Goal: Register for event/course

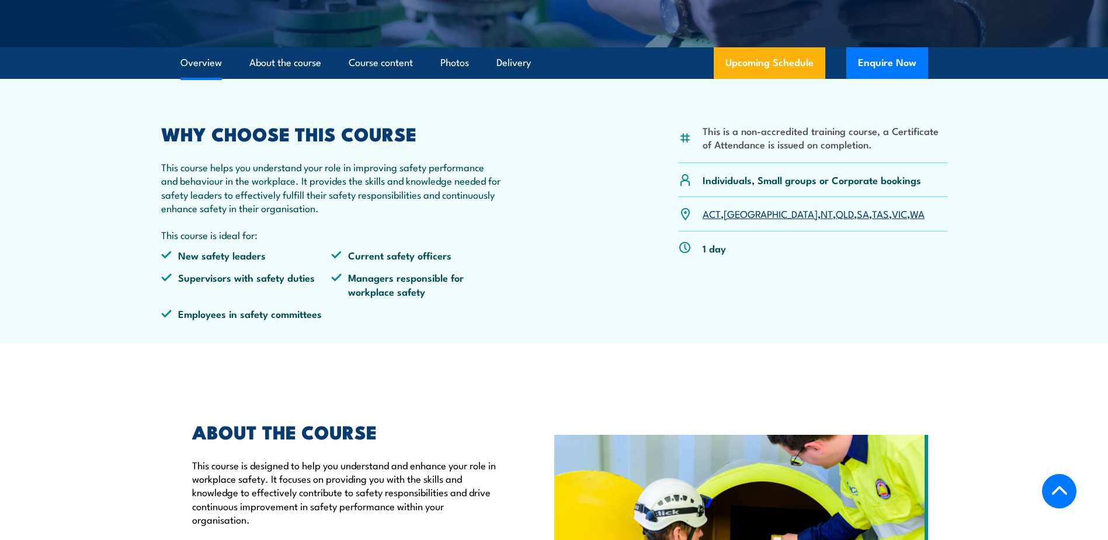
scroll to position [292, 0]
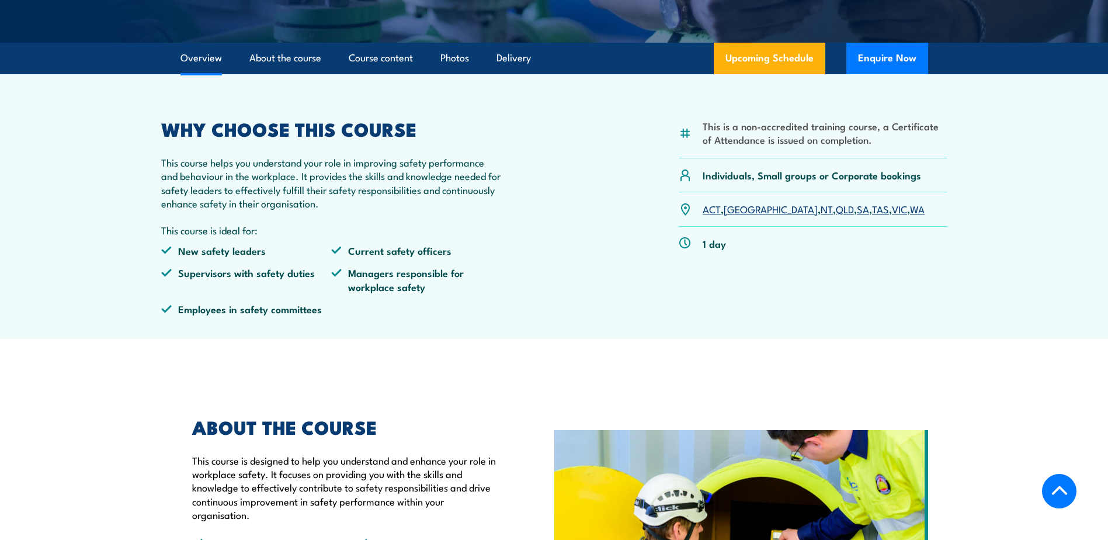
click at [892, 209] on link "VIC" at bounding box center [899, 208] width 15 height 14
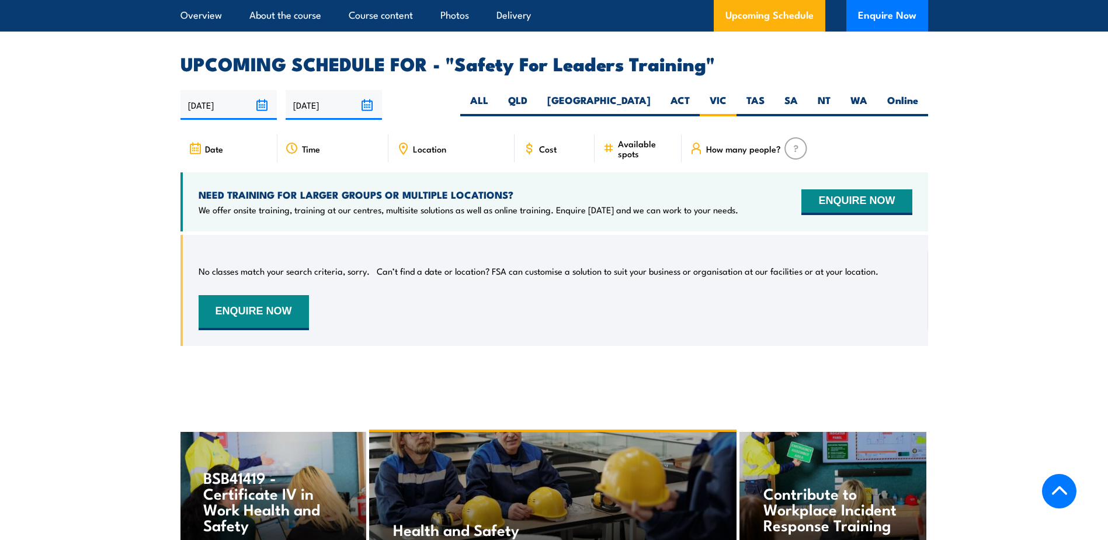
scroll to position [1781, 0]
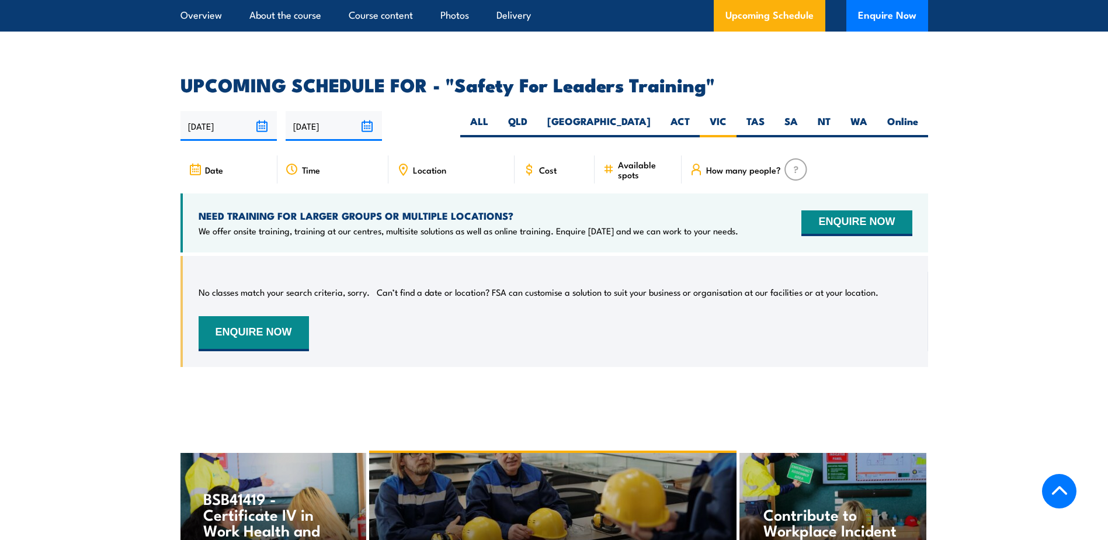
click at [300, 155] on div "Time" at bounding box center [332, 169] width 111 height 28
click at [230, 156] on div "Date" at bounding box center [228, 169] width 97 height 28
click at [446, 158] on div "Location" at bounding box center [451, 169] width 126 height 28
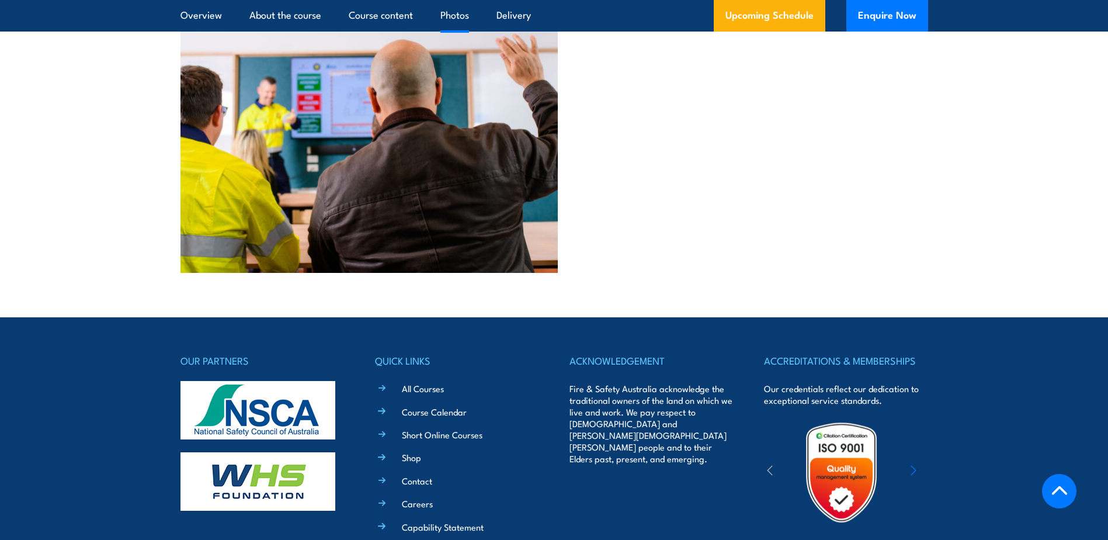
scroll to position [2863, 0]
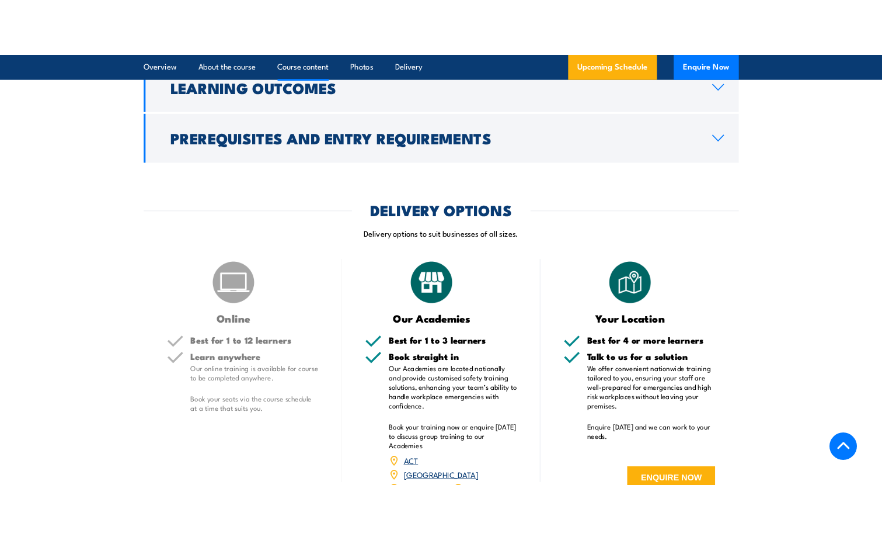
scroll to position [1285, 0]
